Goal: Find specific page/section: Find specific page/section

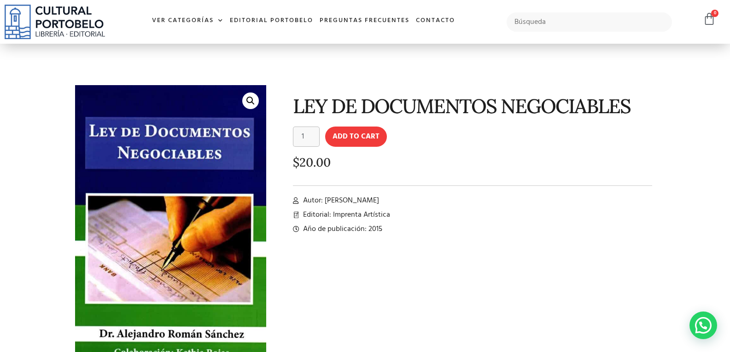
drag, startPoint x: 325, startPoint y: 200, endPoint x: 414, endPoint y: 201, distance: 89.3
click at [414, 201] on li "Autor: [PERSON_NAME]" at bounding box center [473, 200] width 360 height 11
copy span "Alejandro Román Sánchez"
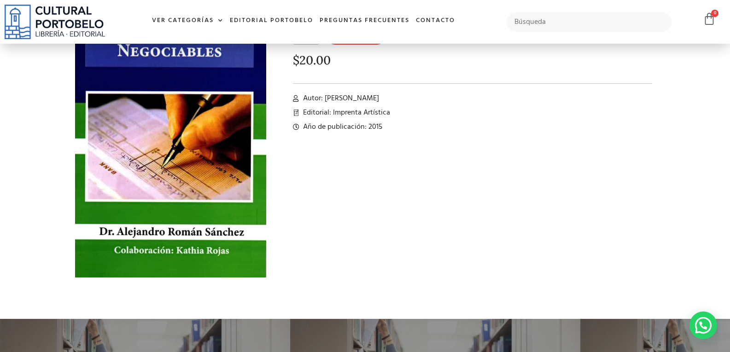
scroll to position [4, 0]
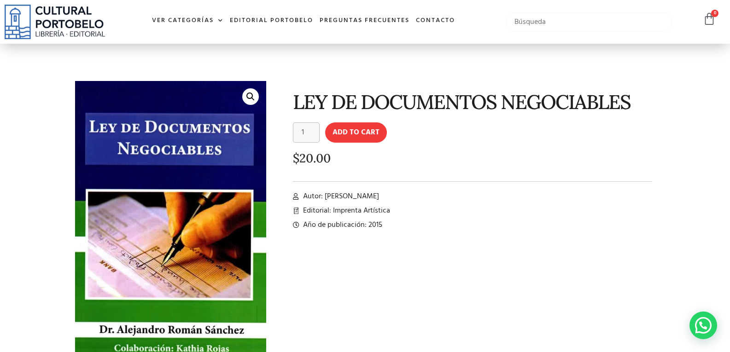
click at [535, 29] on input "text" at bounding box center [588, 21] width 165 height 19
paste input "Alejandro Román Sánchez"
type input "Alejandro Román Sánchez"
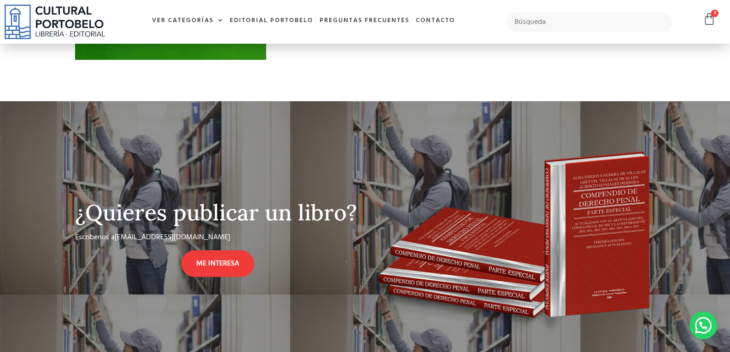
scroll to position [506, 0]
